Goal: Book appointment/travel/reservation

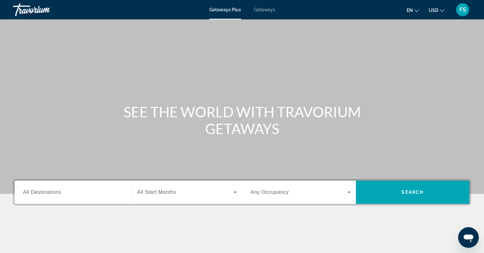
click at [265, 11] on span "Getaways" at bounding box center [264, 9] width 21 height 5
click at [265, 10] on span "Getaways" at bounding box center [264, 9] width 21 height 5
click at [264, 11] on span "Getaways" at bounding box center [264, 9] width 21 height 5
click at [41, 195] on div "Destination All Destinations" at bounding box center [73, 193] width 100 height 18
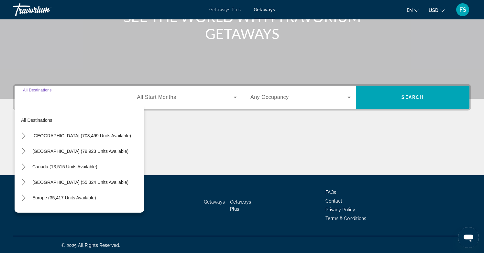
scroll to position [96, 0]
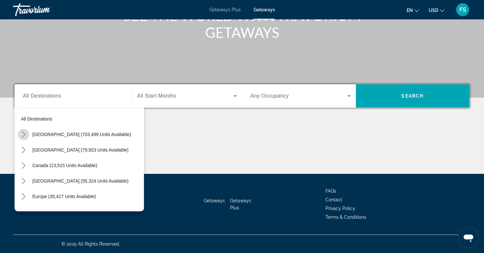
click at [24, 137] on icon "Toggle United States (703,499 units available) submenu" at bounding box center [23, 134] width 6 height 6
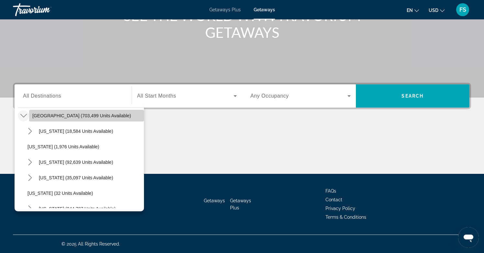
click at [50, 118] on span "[GEOGRAPHIC_DATA] (703,499 units available)" at bounding box center [81, 115] width 99 height 5
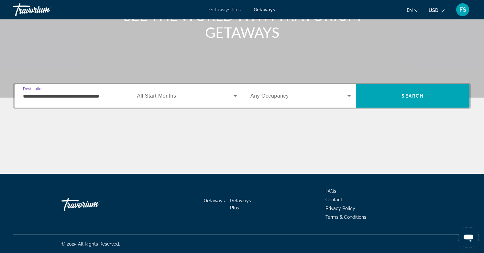
click at [59, 96] on input "**********" at bounding box center [73, 97] width 100 height 8
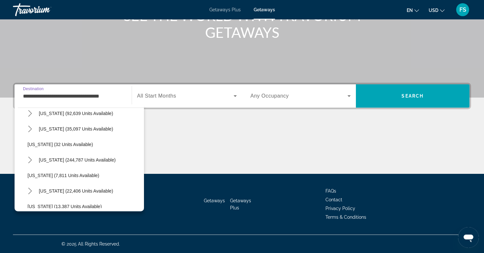
scroll to position [68, 0]
click at [31, 158] on icon "Toggle Florida (244,787 units available) submenu" at bounding box center [30, 159] width 6 height 6
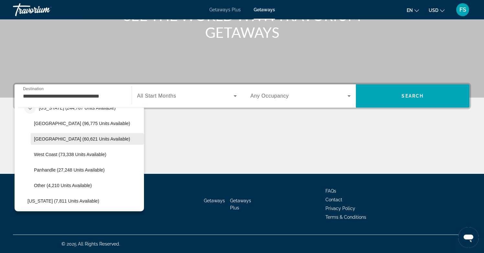
scroll to position [120, 0]
click at [48, 140] on span "[GEOGRAPHIC_DATA] (60,621 units available)" at bounding box center [82, 138] width 96 height 5
type input "**********"
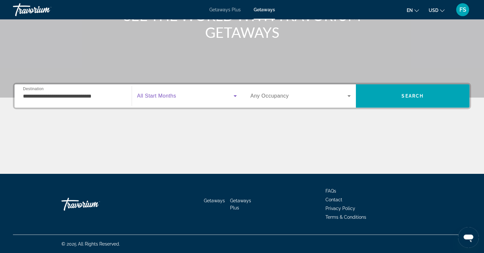
click at [232, 96] on icon "Search widget" at bounding box center [235, 96] width 8 height 8
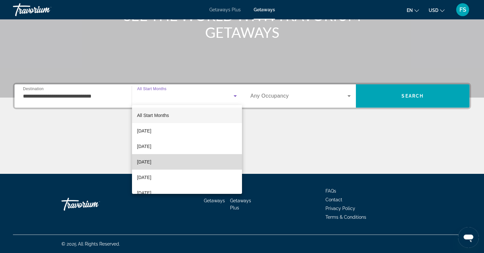
click at [151, 163] on span "[DATE]" at bounding box center [144, 162] width 14 height 8
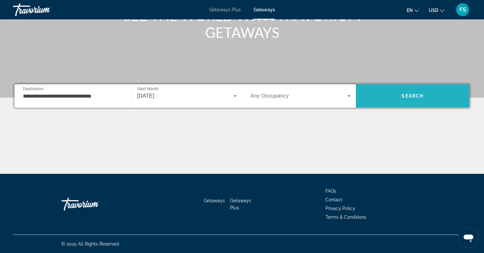
click at [396, 97] on span "Search" at bounding box center [413, 96] width 114 height 16
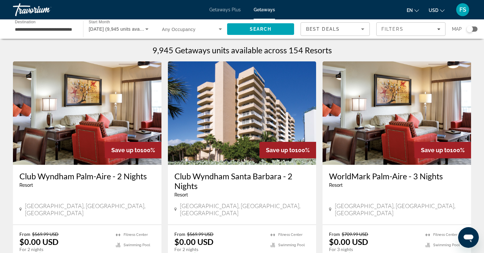
click at [393, 124] on img "Main content" at bounding box center [397, 113] width 149 height 104
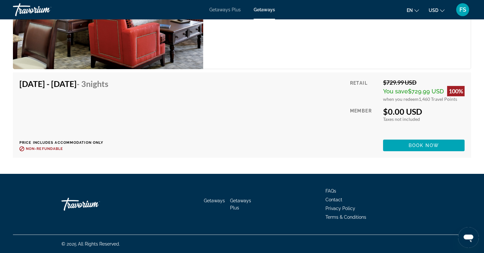
scroll to position [1529, 0]
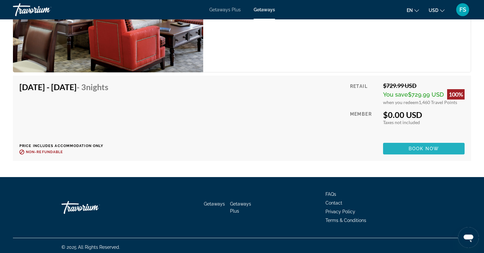
click at [425, 151] on span "Book now" at bounding box center [424, 148] width 31 height 5
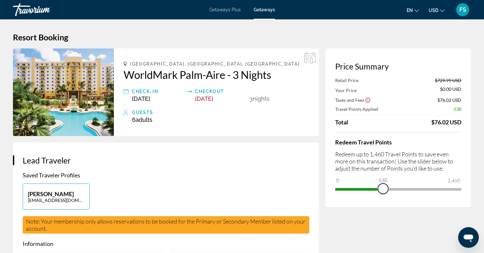
drag, startPoint x: 454, startPoint y: 191, endPoint x: 383, endPoint y: 203, distance: 72.3
click at [383, 203] on div "Price Summary Retail Price $729.99 USD Your Price $0.00 USD Taxes and Fees $76.…" at bounding box center [399, 128] width 146 height 159
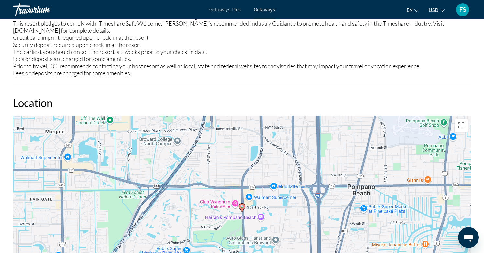
scroll to position [730, 0]
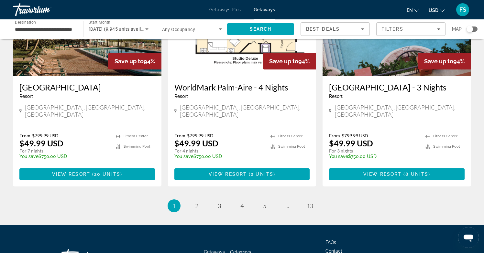
scroll to position [833, 0]
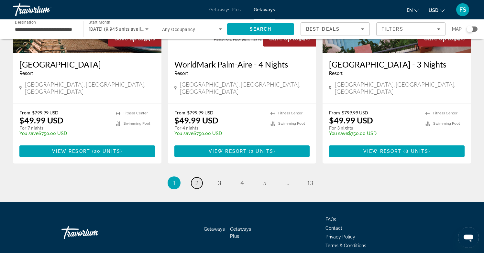
click at [197, 180] on span "2" at bounding box center [196, 183] width 3 height 7
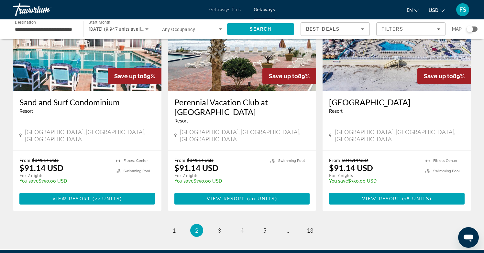
scroll to position [813, 0]
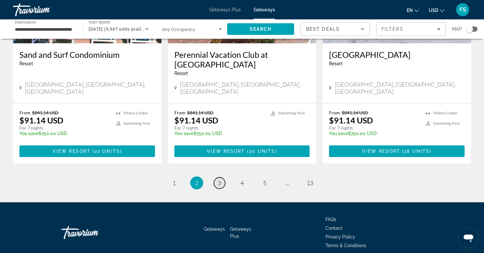
click at [221, 180] on span "3" at bounding box center [219, 183] width 3 height 7
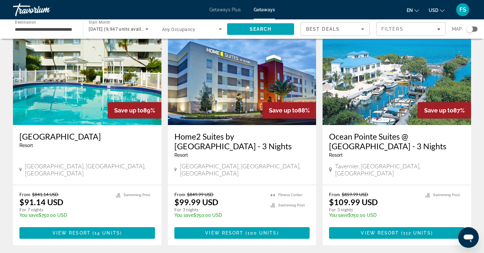
scroll to position [744, 0]
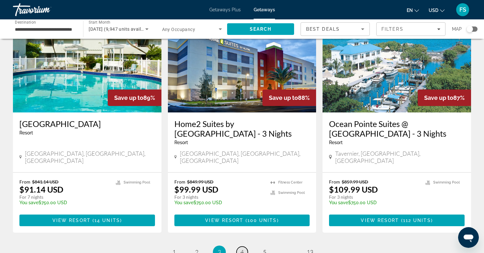
click at [242, 249] on span "4" at bounding box center [241, 252] width 3 height 7
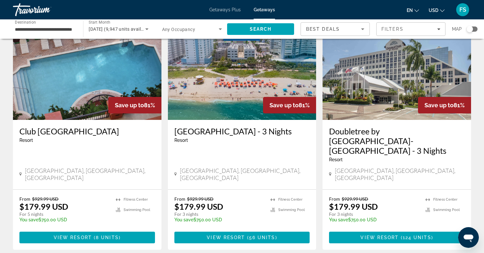
scroll to position [515, 0]
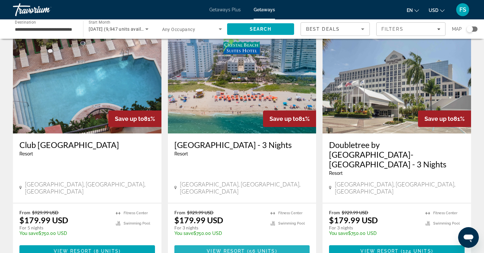
click at [243, 249] on span "View Resort" at bounding box center [226, 251] width 38 height 5
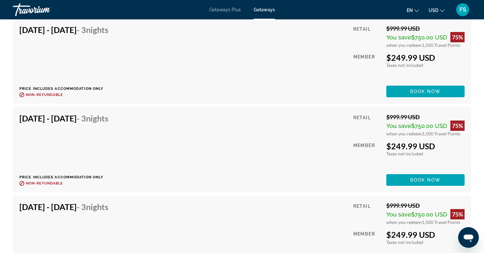
scroll to position [2481, 0]
